Goal: Transaction & Acquisition: Purchase product/service

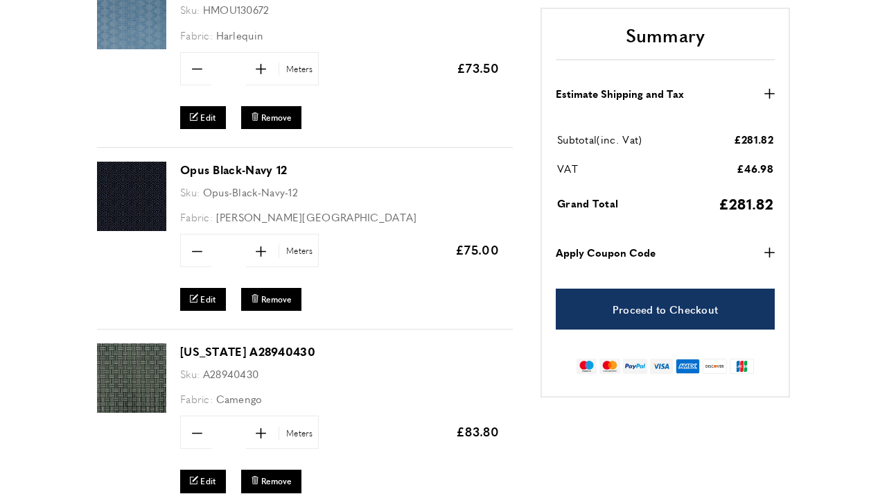
scroll to position [654, 0]
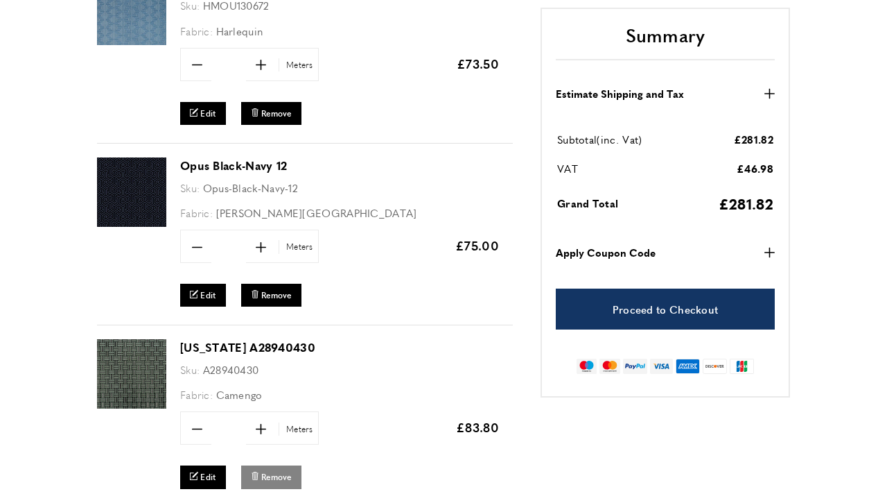
click at [272, 473] on span "Remove" at bounding box center [276, 477] width 30 height 12
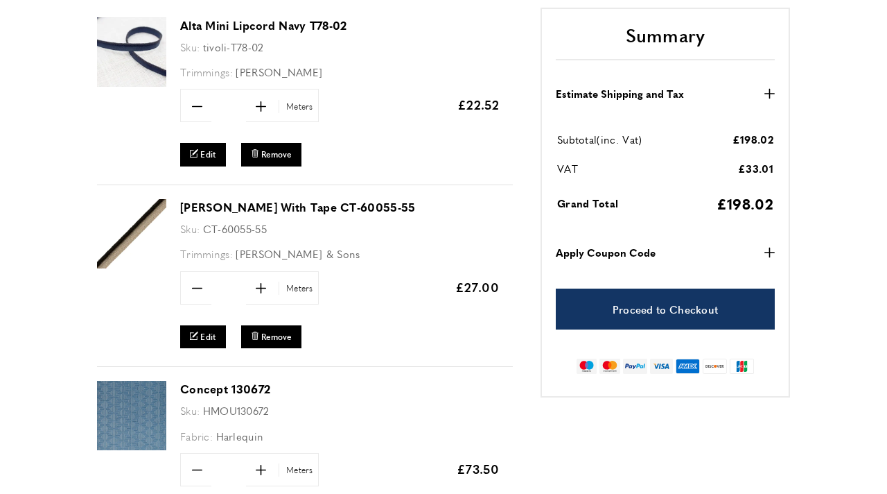
scroll to position [253, 0]
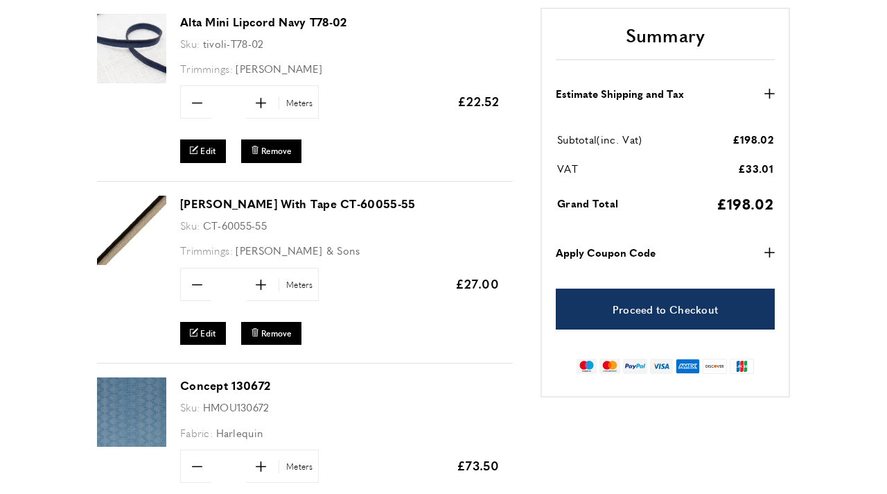
click at [643, 250] on strong "Apply Coupon Code" at bounding box center [606, 252] width 100 height 17
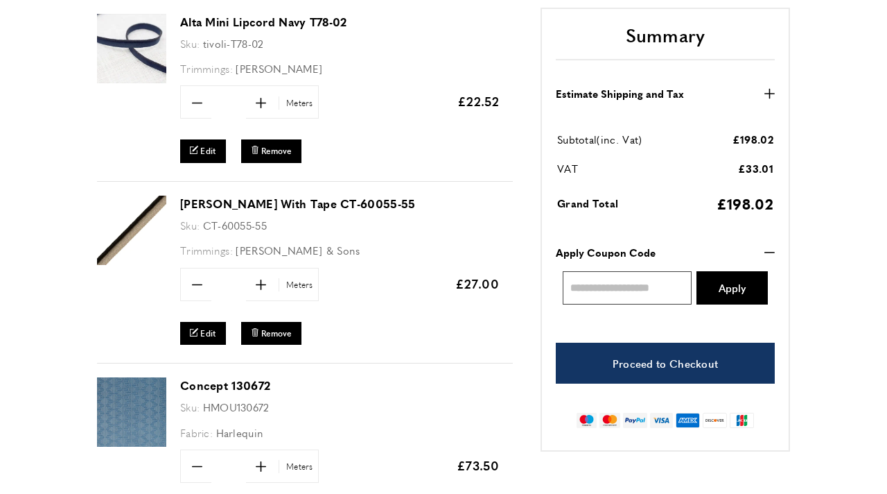
scroll to position [0, 195]
type input "***"
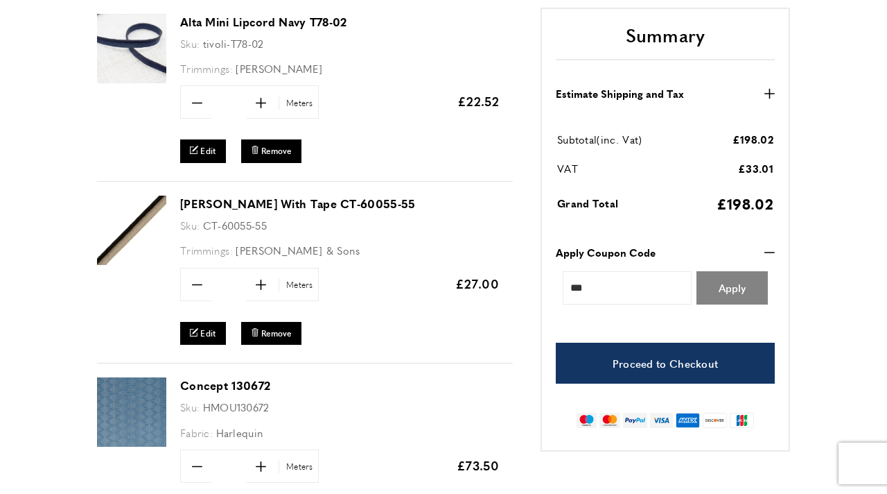
click at [740, 288] on span "Apply" at bounding box center [732, 287] width 27 height 10
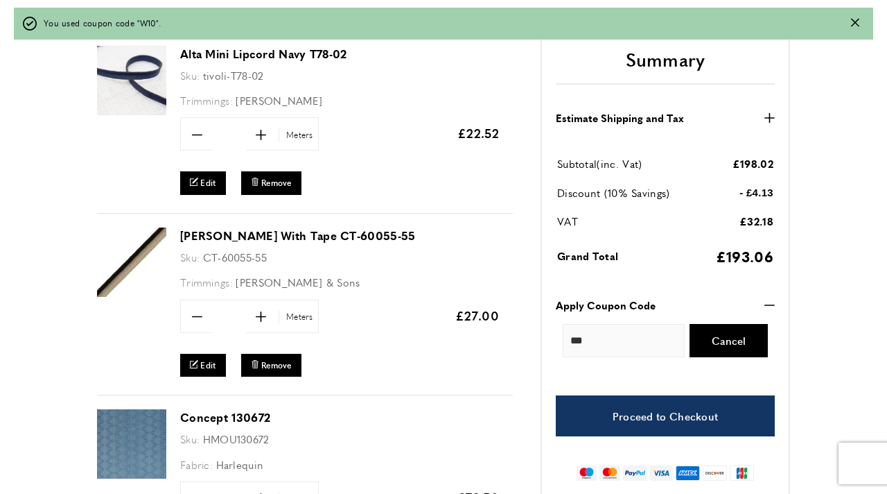
scroll to position [0, 3315]
